Goal: Information Seeking & Learning: Learn about a topic

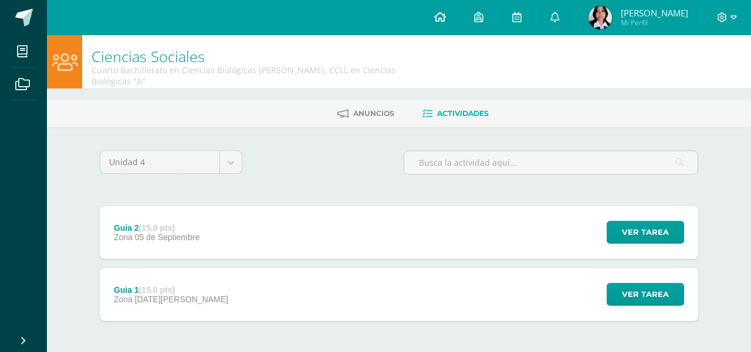
click at [444, 18] on link at bounding box center [440, 17] width 40 height 35
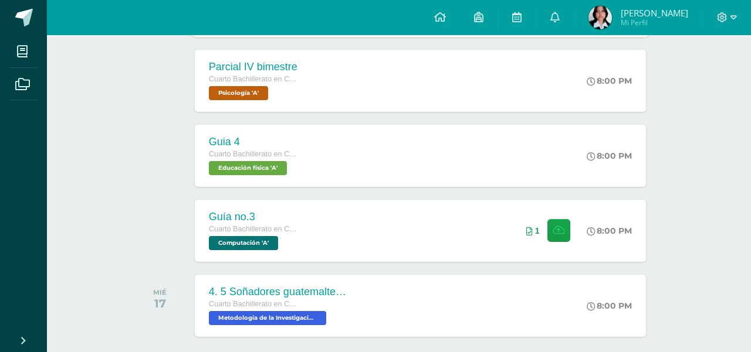
scroll to position [608, 0]
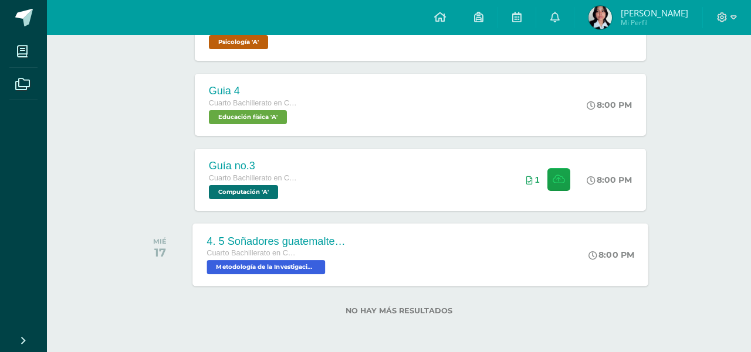
click at [290, 258] on div "Cuarto Bachillerato en Ciencias Biológicas [PERSON_NAME]. CCLL en Ciencias Biol…" at bounding box center [277, 253] width 142 height 13
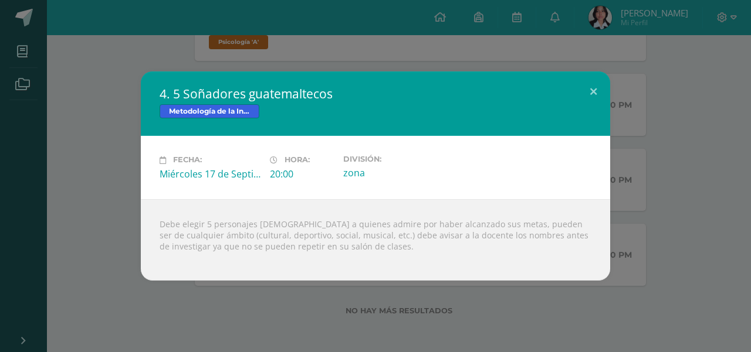
click at [389, 181] on div "Fecha: Miércoles 17 de Septiembre Hora: 20:00 División: zona" at bounding box center [375, 167] width 469 height 63
click at [384, 191] on div "Fecha: Miércoles 17 de Septiembre Hora: 20:00 División: zona" at bounding box center [375, 167] width 469 height 63
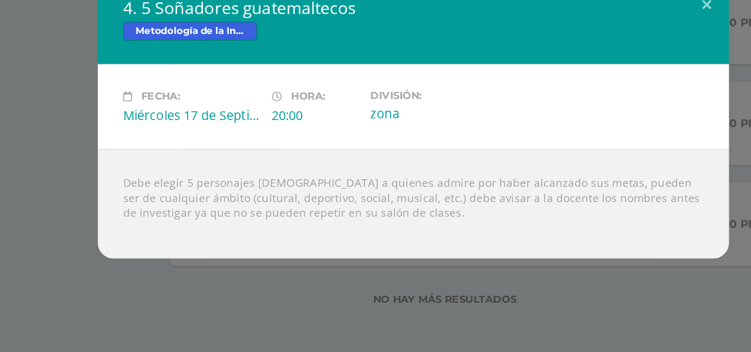
click at [246, 235] on div "Debe elegir 5 personajes guatemaltecos a quienes admire por haber alcanzado sus…" at bounding box center [375, 240] width 469 height 82
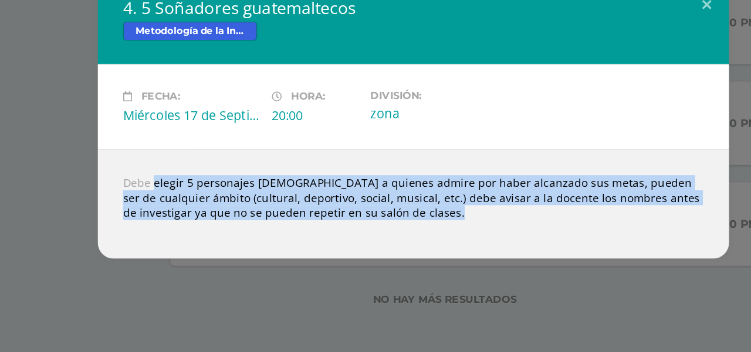
click at [267, 253] on div at bounding box center [376, 256] width 432 height 9
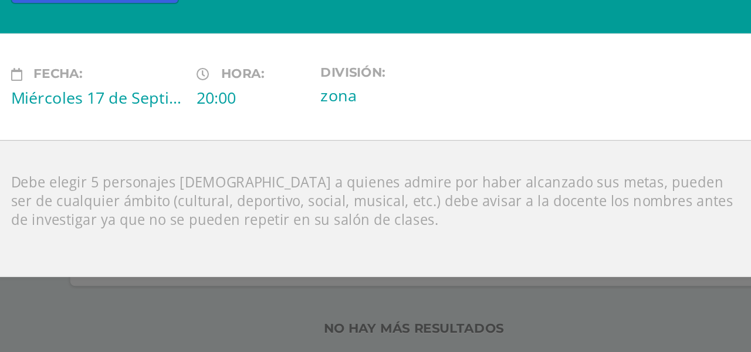
click at [216, 226] on div "Debe elegir 5 personajes guatemaltecos a quienes admire por haber alcanzado sus…" at bounding box center [375, 240] width 469 height 82
click at [259, 225] on div "Debe elegir 5 personajes guatemaltecos a quienes admire por haber alcanzado sus…" at bounding box center [375, 240] width 469 height 82
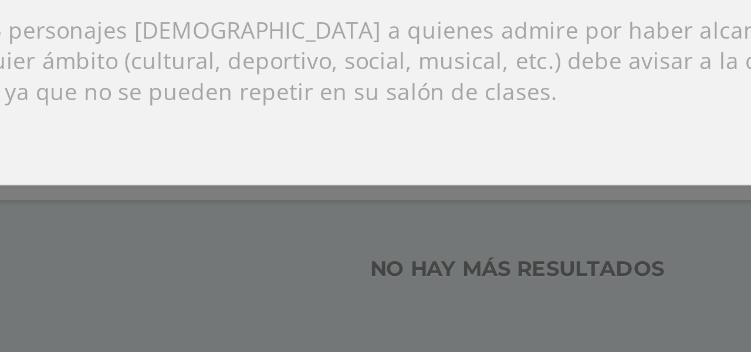
click at [375, 269] on div "Debe elegir 5 personajes guatemaltecos a quienes admire por haber alcanzado sus…" at bounding box center [375, 240] width 469 height 82
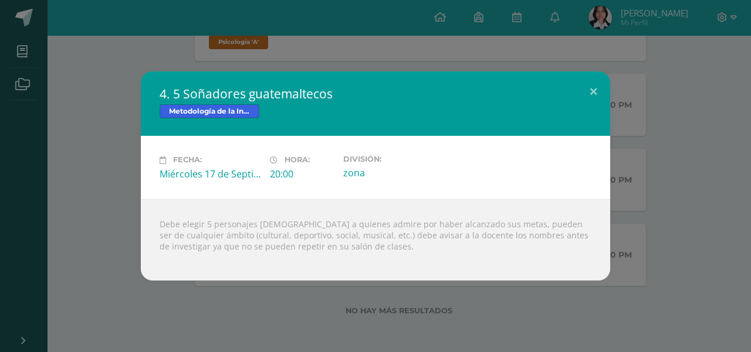
click at [477, 62] on div "4. 5 Soñadores guatemaltecos Metodología de la Investigación Fecha: Miércoles 1…" at bounding box center [375, 176] width 751 height 352
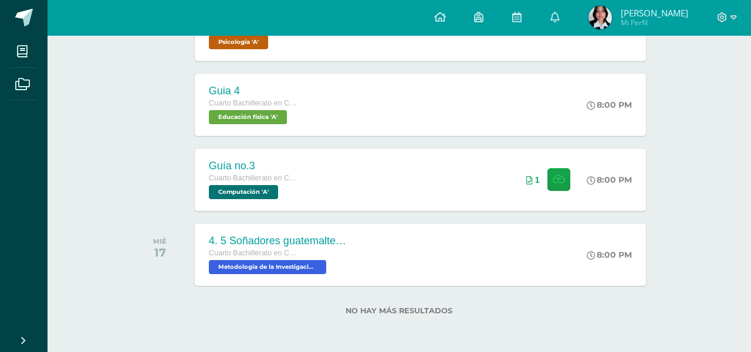
click at [443, 16] on link at bounding box center [440, 17] width 40 height 35
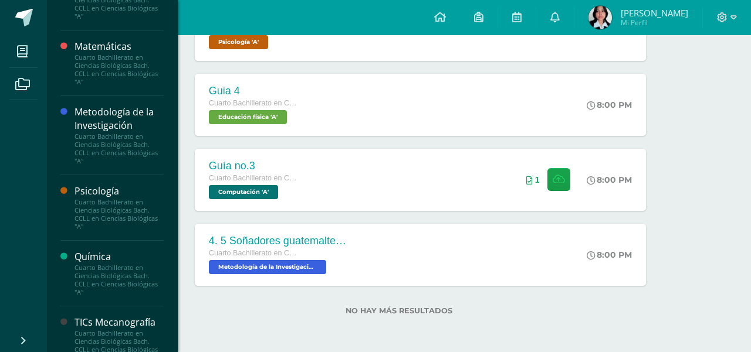
scroll to position [825, 0]
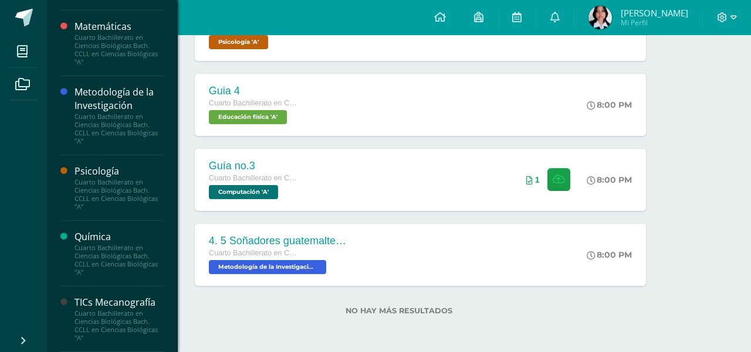
click at [116, 199] on div "Cuarto Bachillerato en Ciencias Biológicas Bach. CCLL en Ciencias Biológicas "A"" at bounding box center [118, 194] width 89 height 33
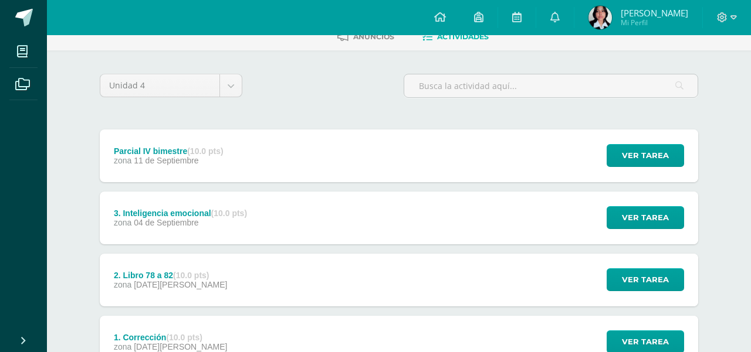
scroll to position [77, 0]
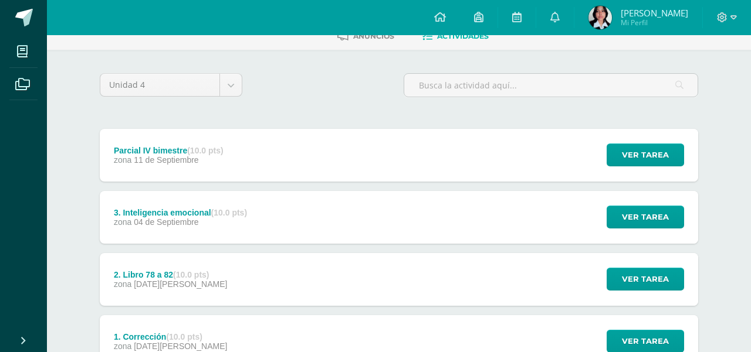
click at [215, 155] on div "zona 11 de Septiembre" at bounding box center [169, 159] width 110 height 9
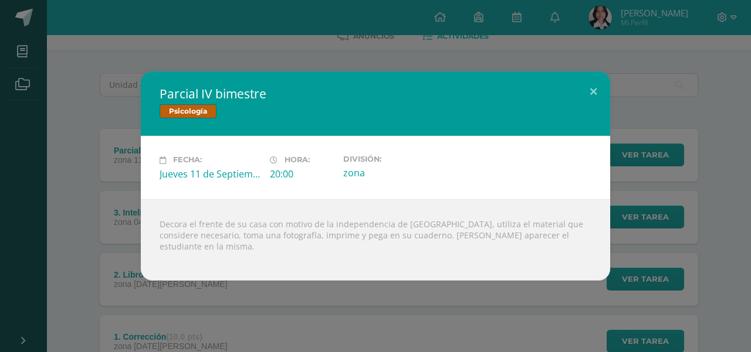
click at [0, 223] on div "Parcial IV bimestre Psicología Fecha: Jueves 11 de Septiembre Hora: 20:00 Divis…" at bounding box center [375, 176] width 751 height 352
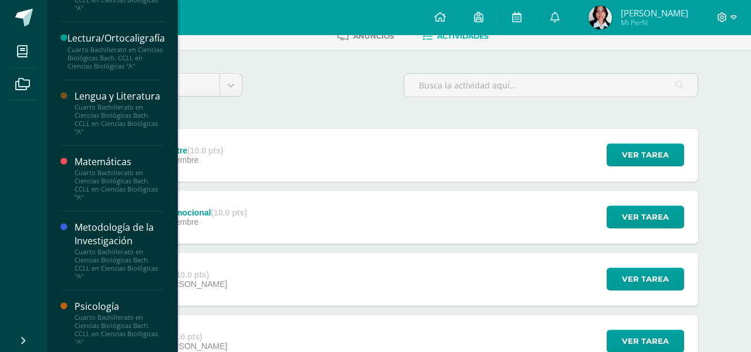
scroll to position [697, 0]
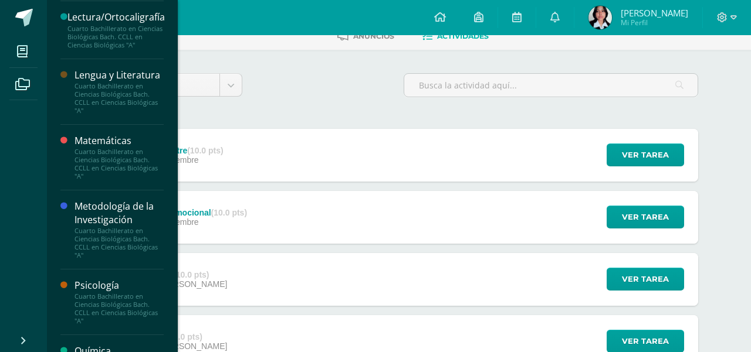
click at [107, 82] on div "Lengua y Literatura" at bounding box center [118, 75] width 89 height 13
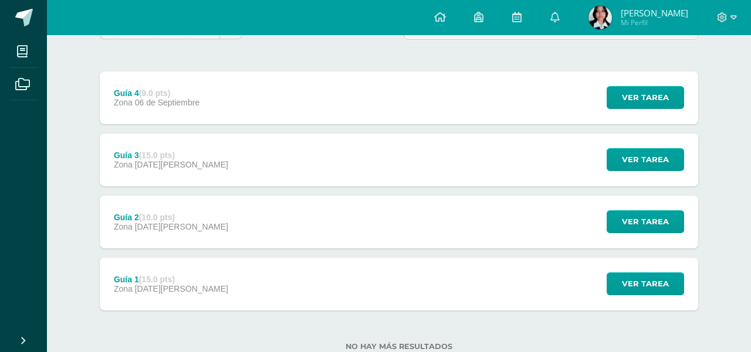
scroll to position [137, 0]
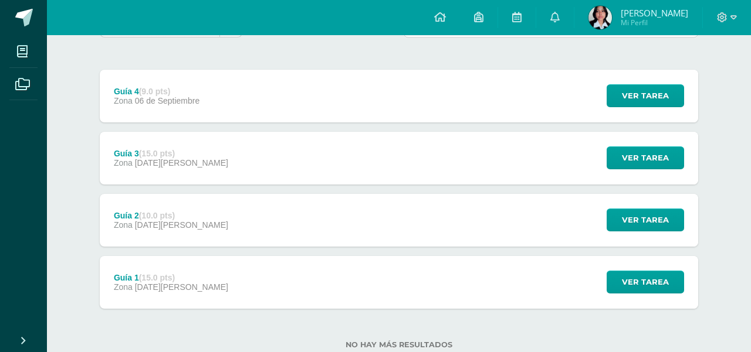
click at [214, 70] on div "Guía 4 (9.0 pts) Zona [DATE] Ver tarea Guía 4 Lengua y Literatura Cargando cont…" at bounding box center [399, 96] width 598 height 53
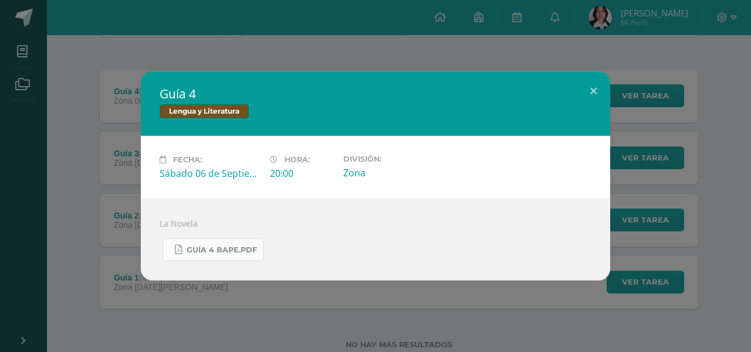
click at [214, 250] on span "Guía 4 BAPE.pdf" at bounding box center [221, 250] width 70 height 9
click at [99, 67] on div "Guía 4 Lengua y Literatura Fecha: Sábado 06 de Septiembre Hora: 20:00 División:…" at bounding box center [375, 176] width 751 height 352
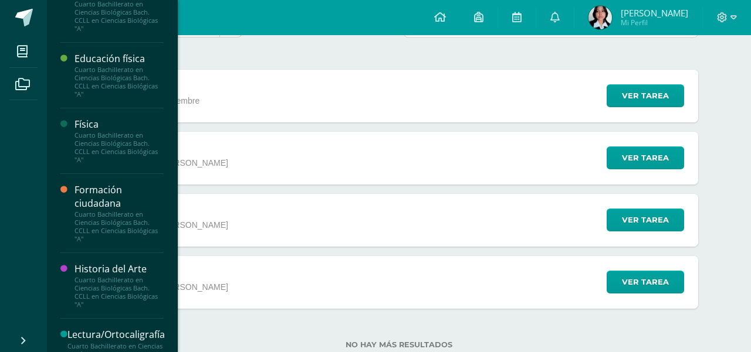
scroll to position [325, 0]
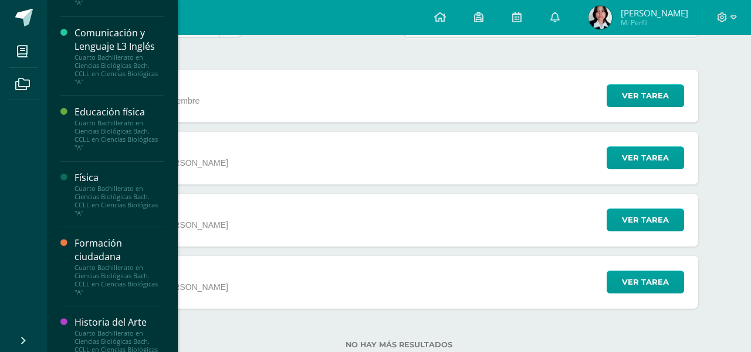
click at [136, 55] on div "Cuarto Bachillerato en Ciencias Biológicas Bach. CCLL en Ciencias Biológicas "A"" at bounding box center [118, 69] width 89 height 33
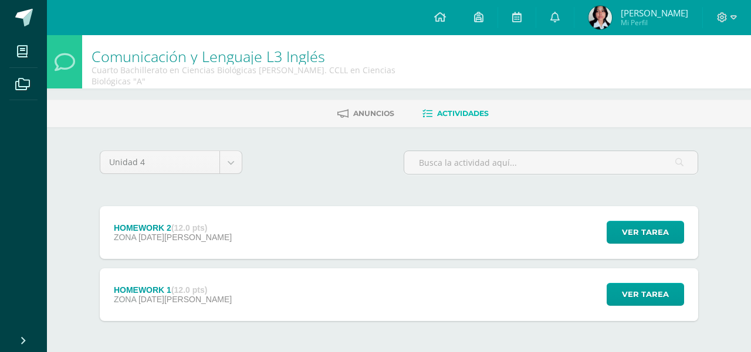
scroll to position [35, 0]
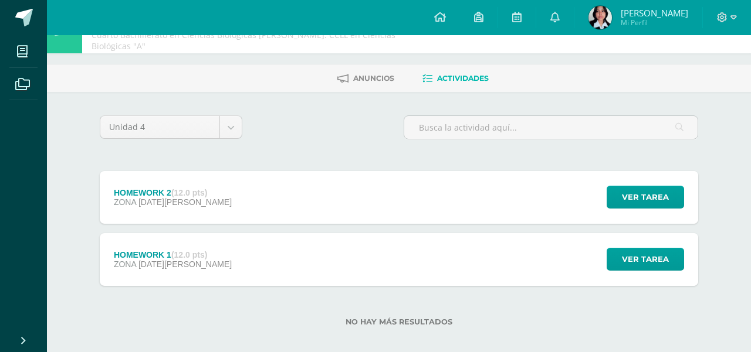
click at [226, 171] on div "HOMEWORK 2 (12.0 pts) ZONA [DATE][PERSON_NAME] Ver tarea HOMEWORK 2 Comunicació…" at bounding box center [399, 197] width 598 height 53
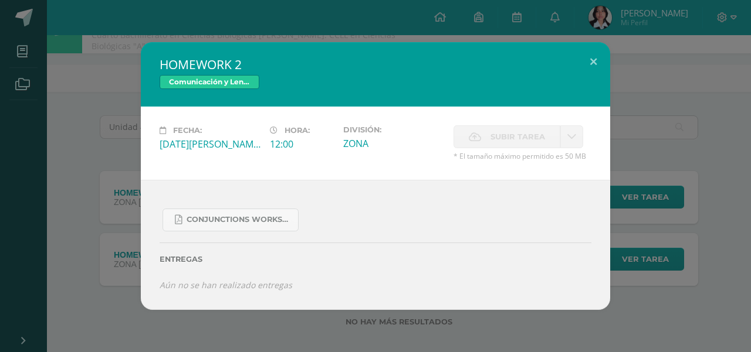
click at [111, 184] on div "HOMEWORK 2 Comunicación y Lenguaje L3 Inglés Fecha: [DATE][PERSON_NAME] Hora: 1…" at bounding box center [375, 176] width 741 height 268
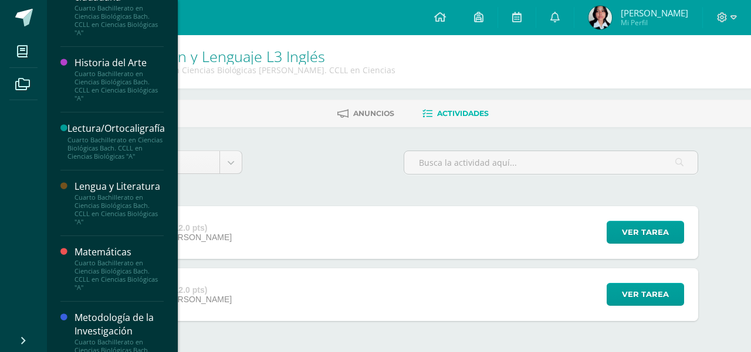
scroll to position [604, 0]
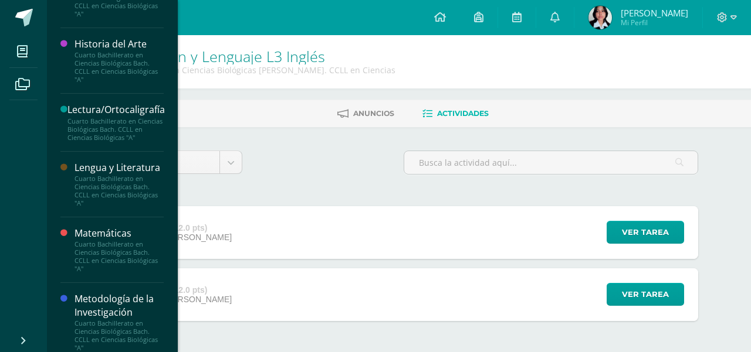
click at [111, 175] on div "Lengua y Literatura" at bounding box center [118, 167] width 89 height 13
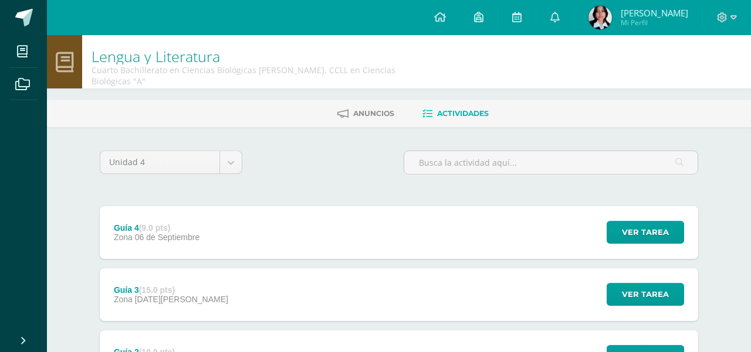
click at [181, 233] on span "06 de Septiembre" at bounding box center [167, 237] width 65 height 9
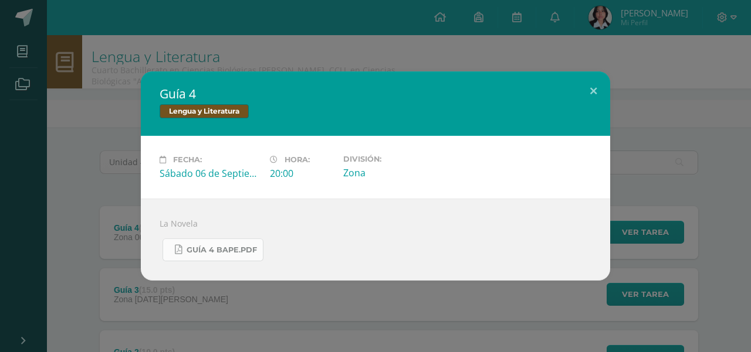
click at [200, 247] on span "Guía 4 BAPE.pdf" at bounding box center [221, 250] width 70 height 9
